Goal: Information Seeking & Learning: Learn about a topic

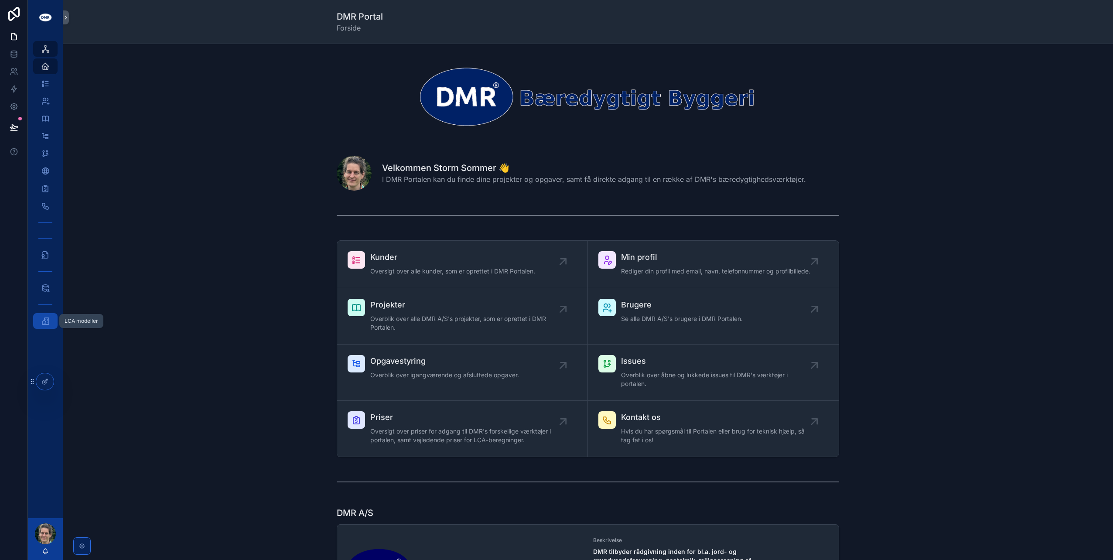
click at [44, 320] on icon "scrollable content" at bounding box center [45, 321] width 9 height 9
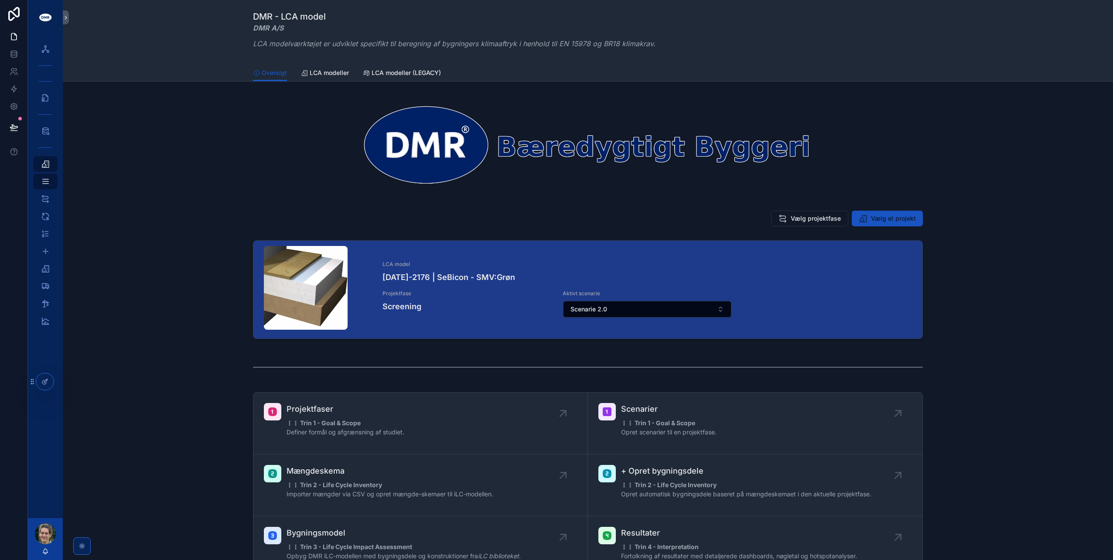
click at [171, 452] on div "Projektfaser ⋮⋮ Trin 1 - Goal & Scope Definer formål og afgrænsning af studiet.…" at bounding box center [588, 485] width 1036 height 193
click at [51, 269] on div "Bygningsmodel 1" at bounding box center [45, 269] width 14 height 14
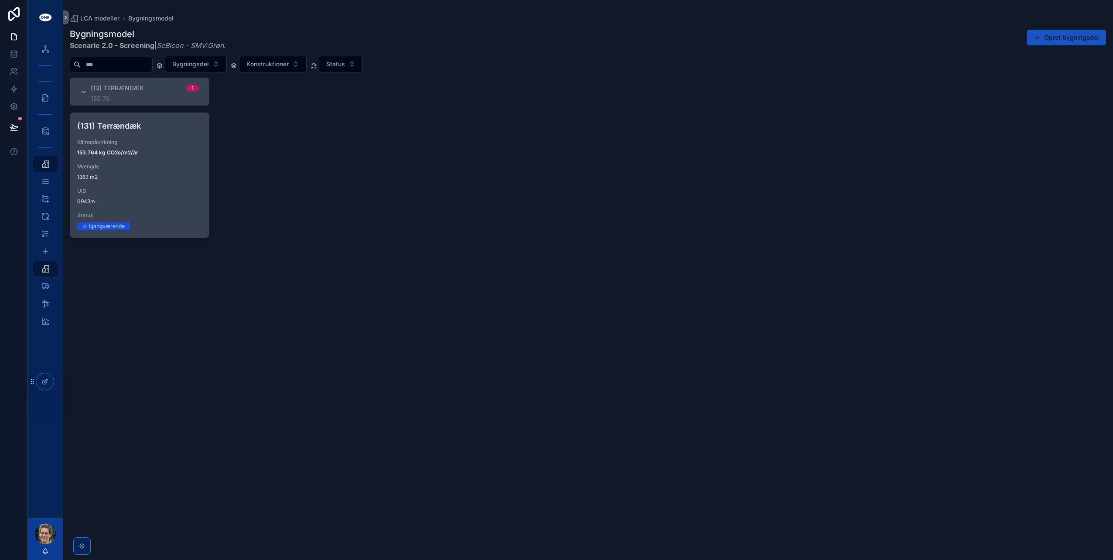
click at [139, 174] on span "136.1 m2" at bounding box center [139, 177] width 125 height 7
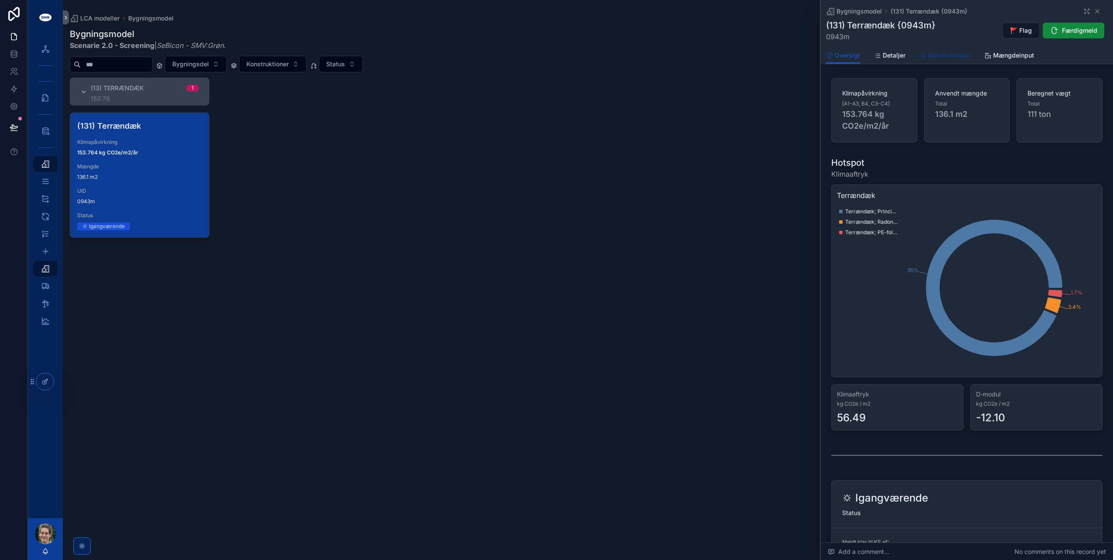
click at [948, 56] on span "Konstruktioner" at bounding box center [949, 55] width 42 height 9
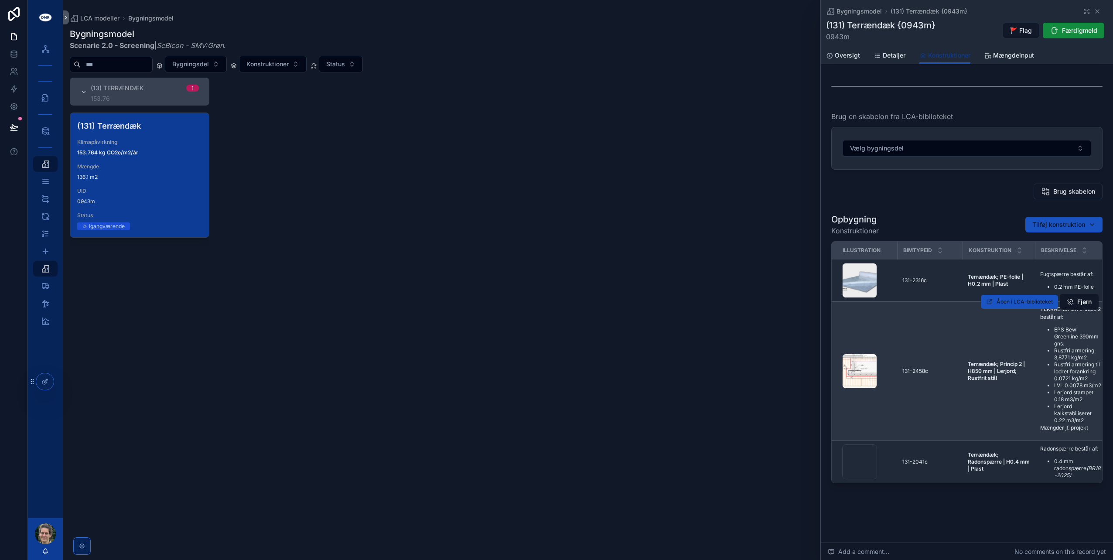
scroll to position [113, 0]
click at [954, 368] on div "131-2458c 131-2458c" at bounding box center [929, 371] width 55 height 7
click at [1008, 322] on div "Åben i LCA-biblioteket Fjern" at bounding box center [1040, 301] width 118 height 139
click at [1034, 298] on span "Åben i LCA-biblioteket" at bounding box center [1025, 301] width 56 height 7
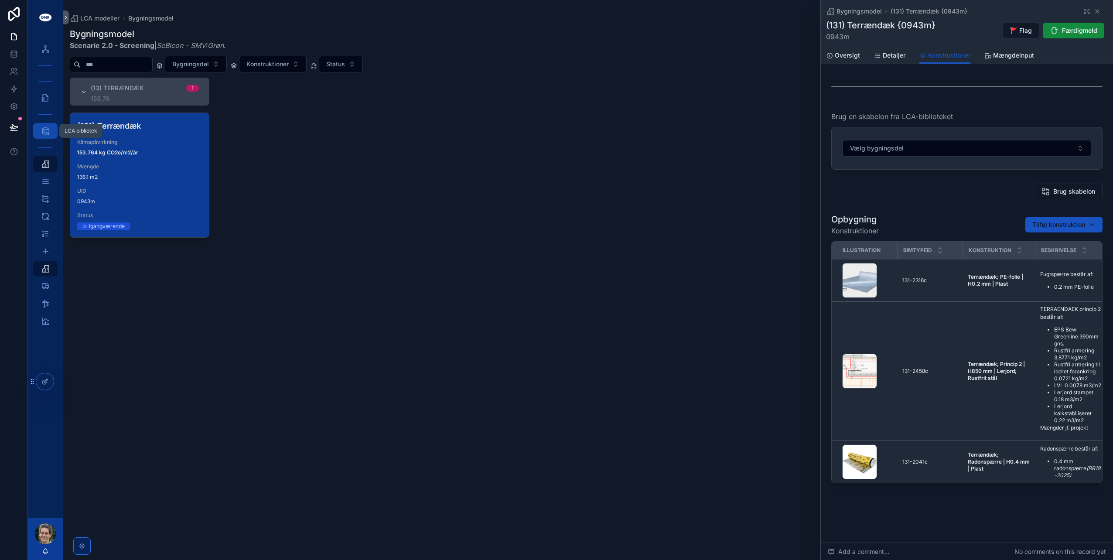
click at [47, 130] on icon "scrollable content" at bounding box center [45, 130] width 9 height 9
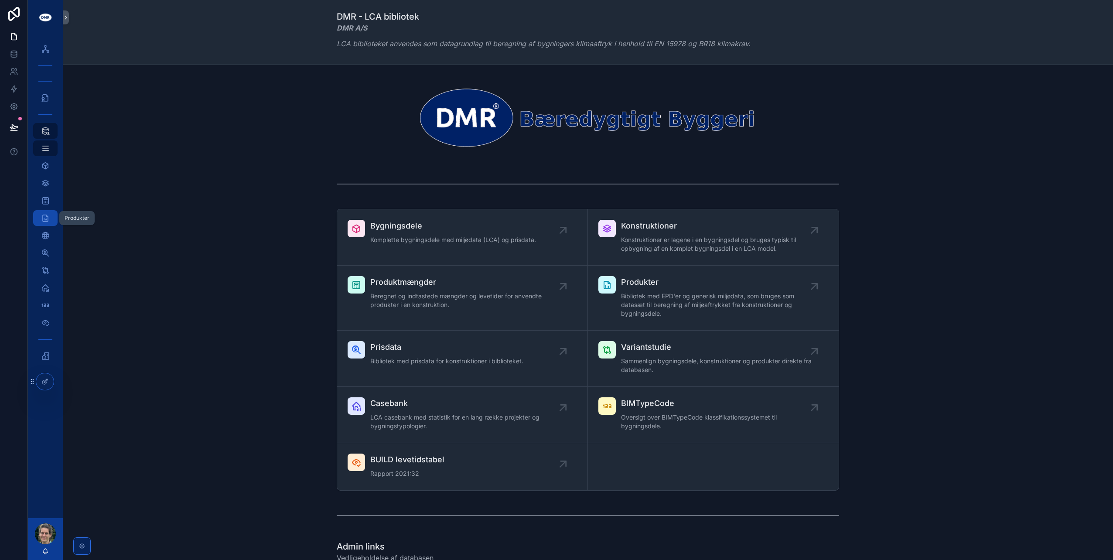
click at [44, 222] on icon "scrollable content" at bounding box center [45, 218] width 9 height 9
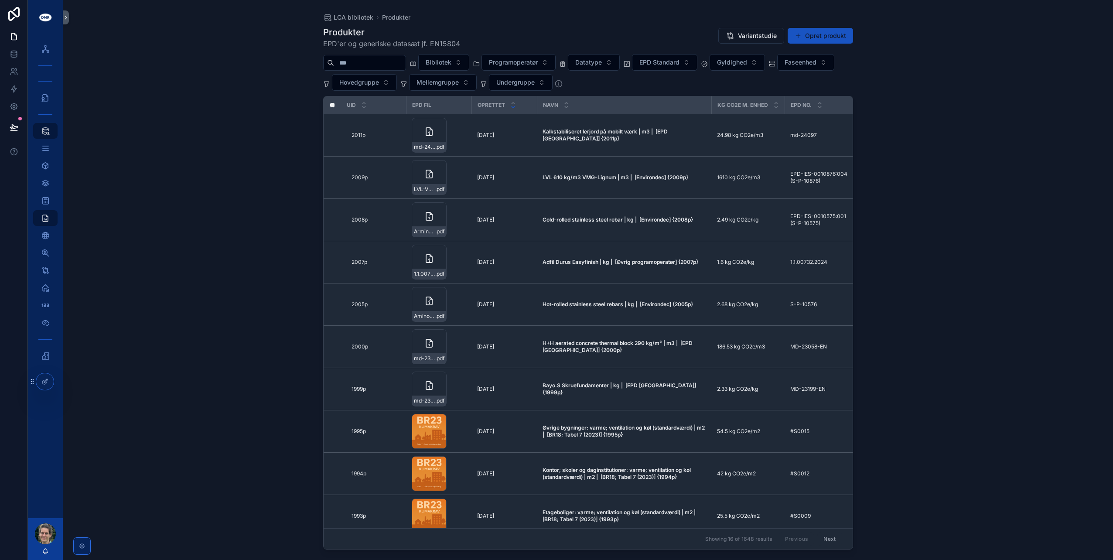
click at [361, 66] on input "scrollable content" at bounding box center [370, 63] width 72 height 12
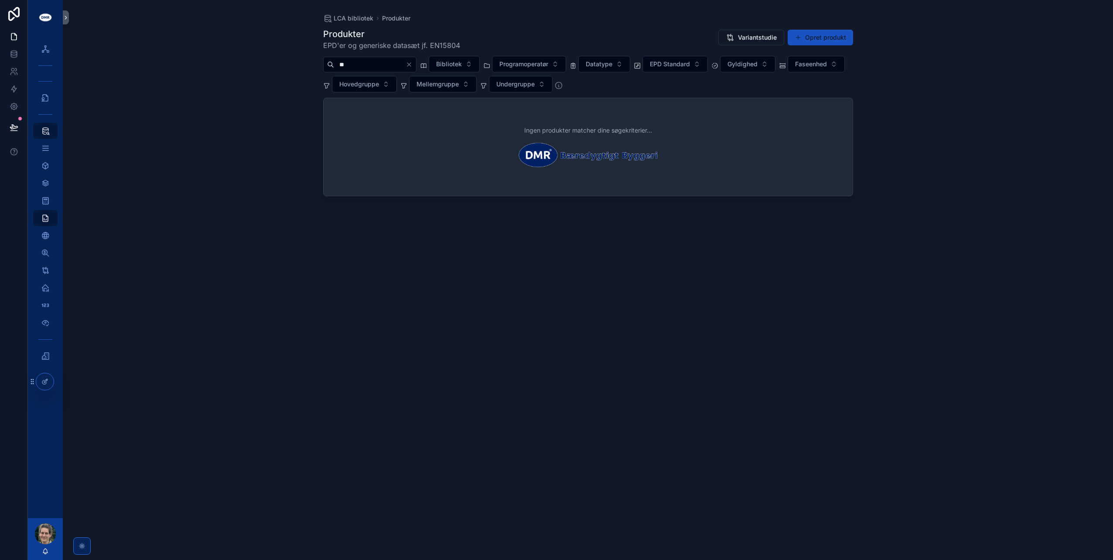
type input "*"
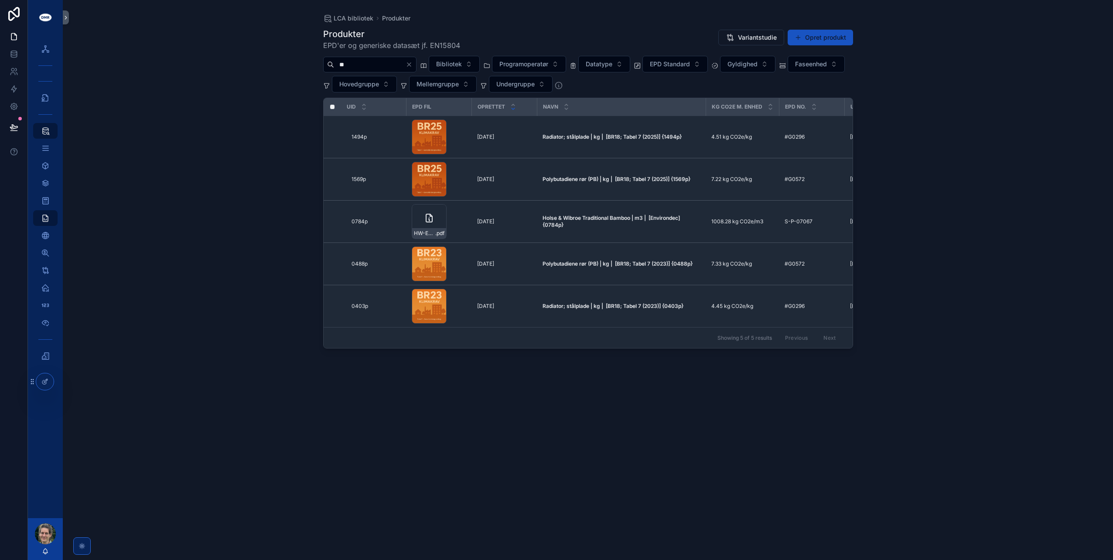
type input "*"
